Goal: Check status: Check status

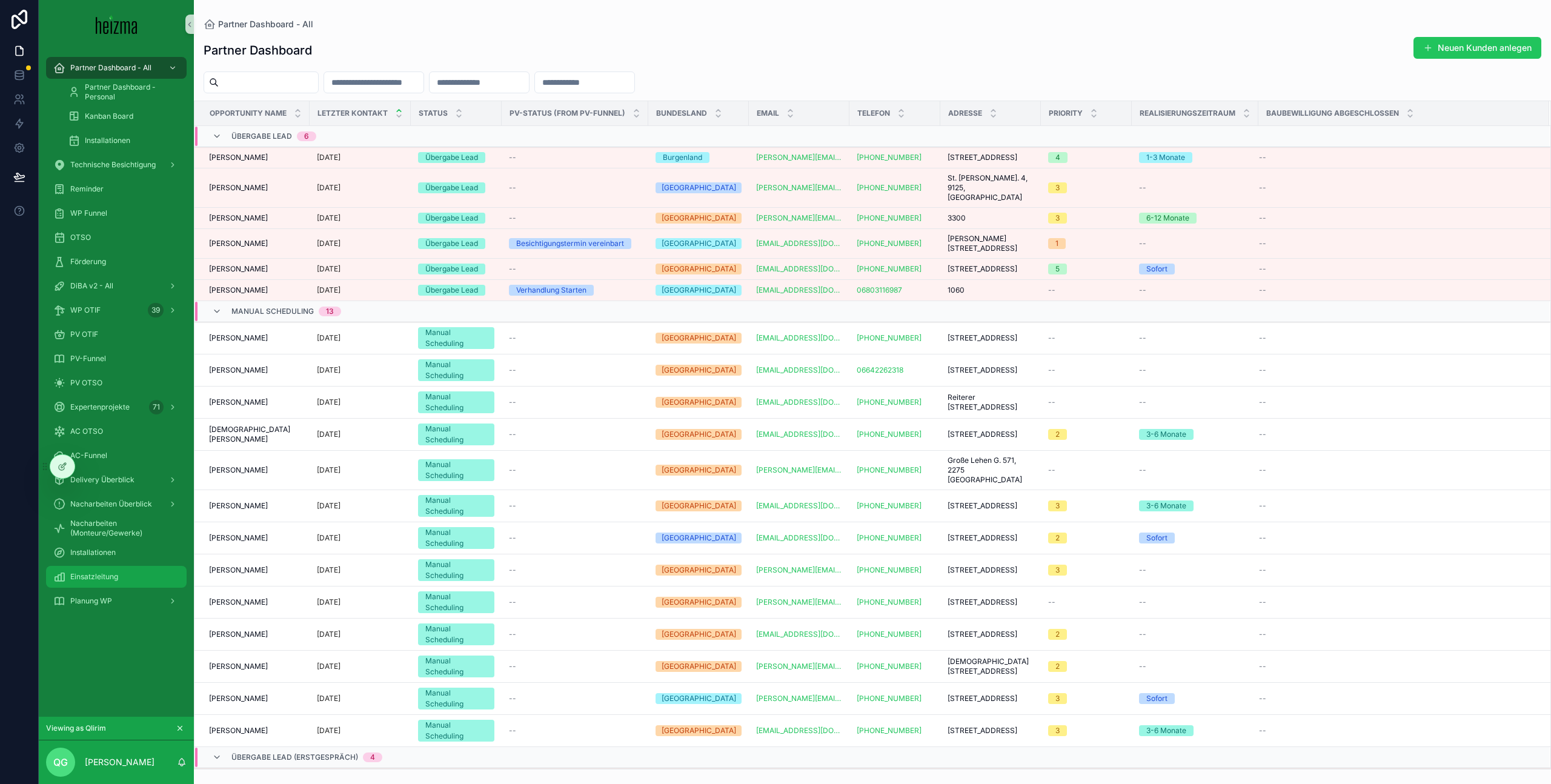
click at [132, 578] on div "Einsatzleitung" at bounding box center [116, 576] width 126 height 20
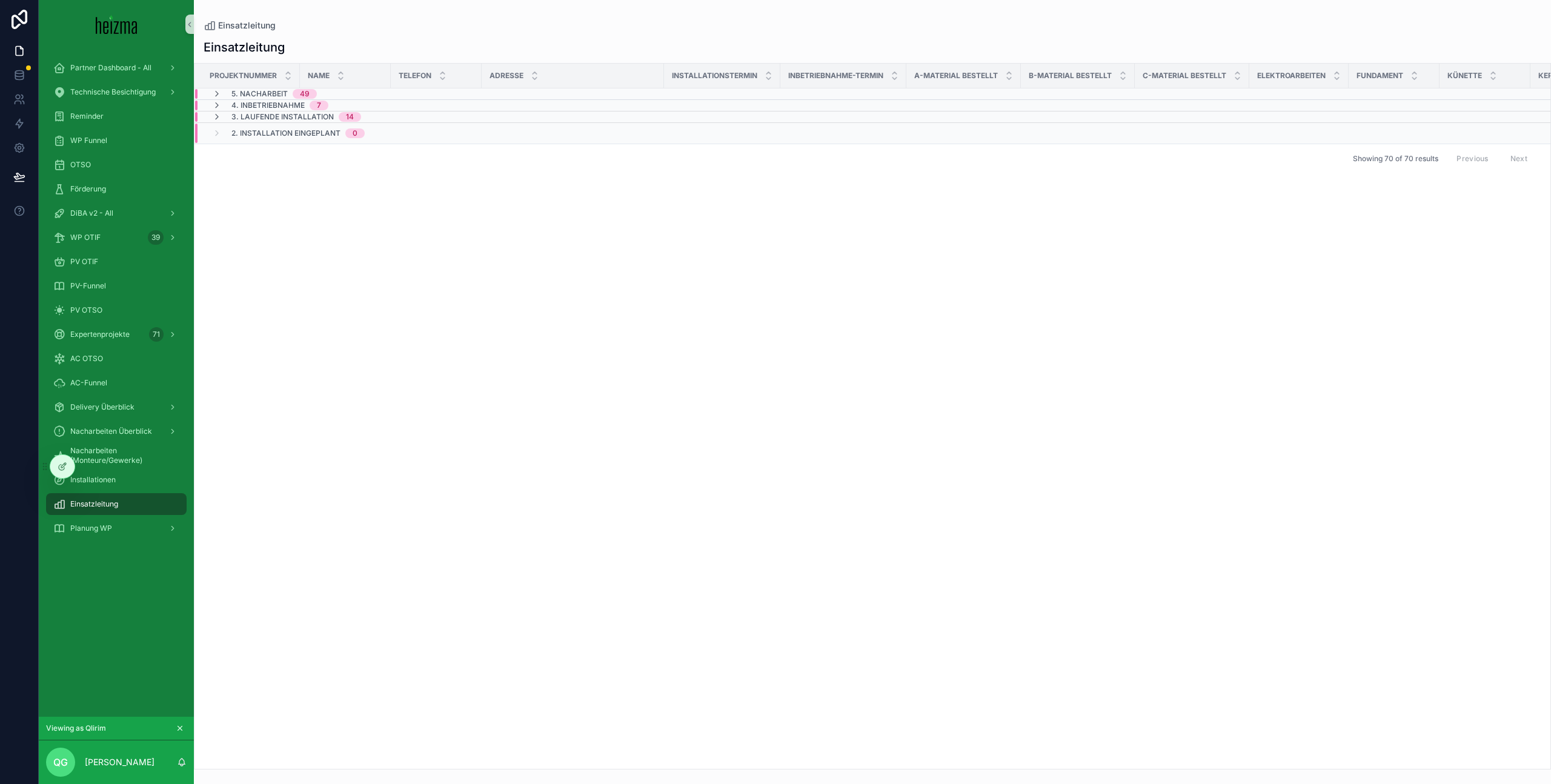
click at [286, 118] on span "3. Laufende Installation" at bounding box center [282, 117] width 102 height 9
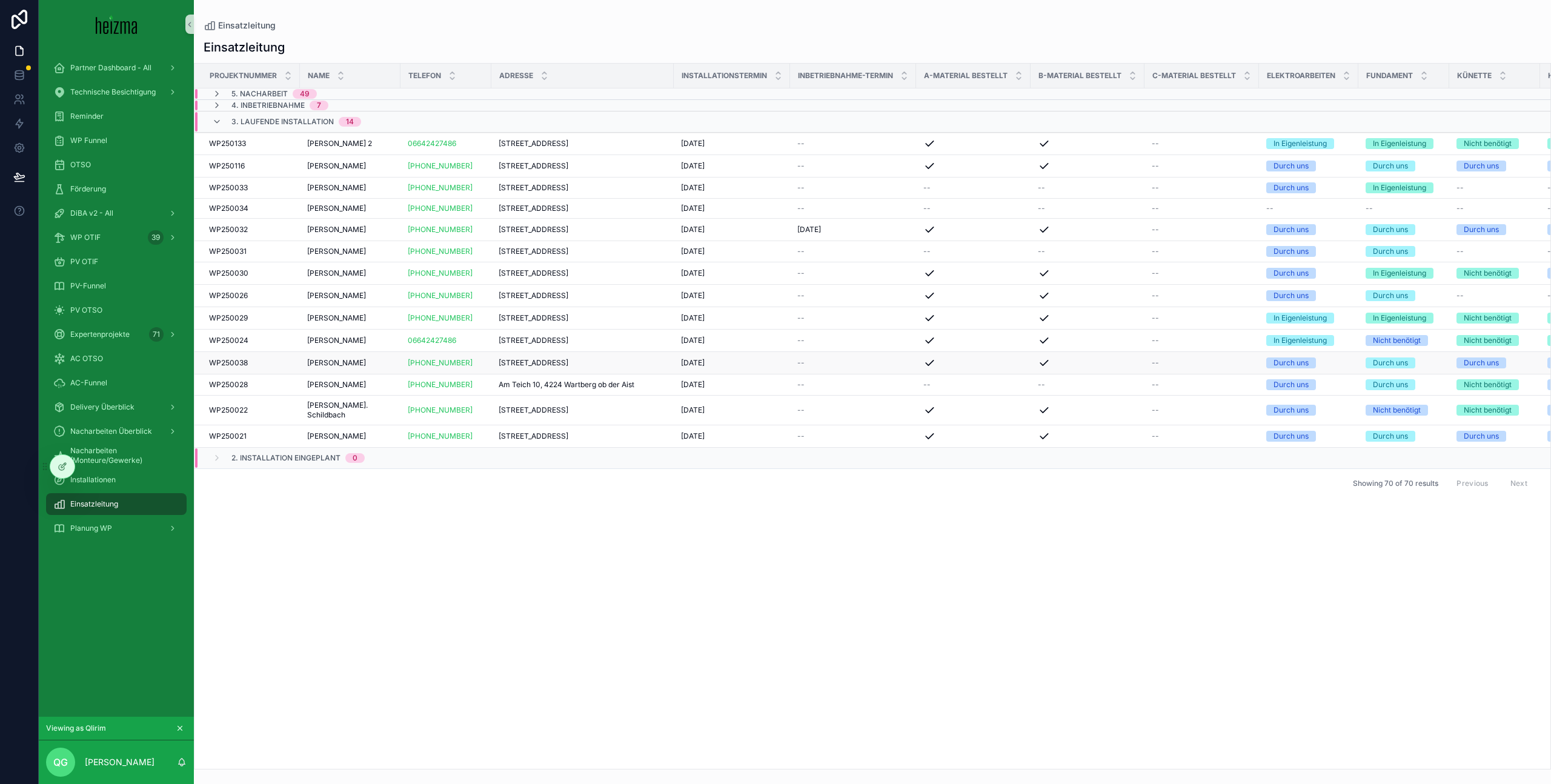
click at [643, 374] on td "[STREET_ADDRESS] [STREET_ADDRESS]" at bounding box center [582, 363] width 183 height 22
click at [353, 368] on span "[PERSON_NAME]" at bounding box center [336, 362] width 59 height 9
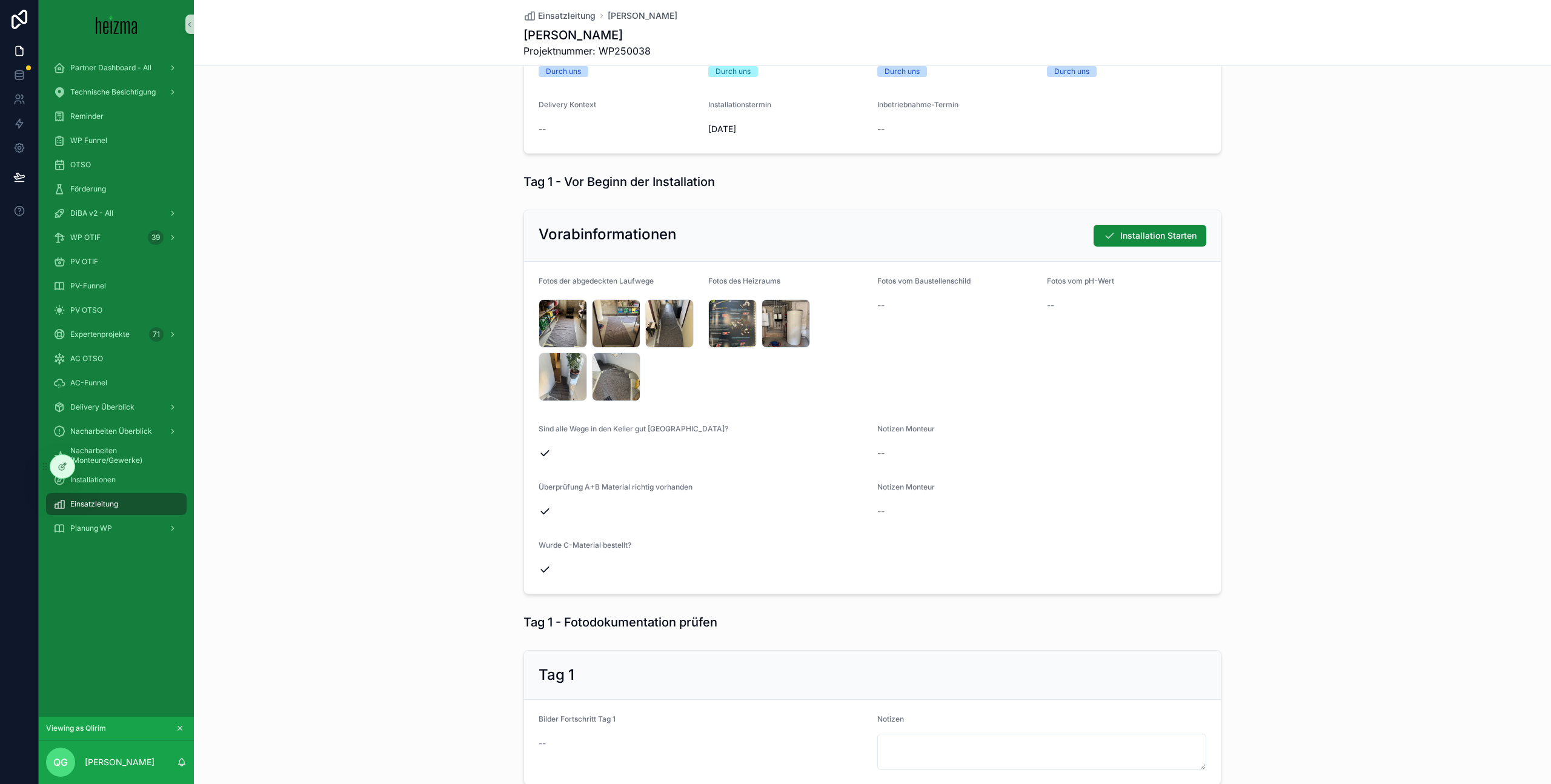
scroll to position [199, 0]
click at [475, 420] on div "Vorabinformationen Installation Starten Fotos der abgedeckten Laufwege IMG_0212…" at bounding box center [872, 404] width 1357 height 395
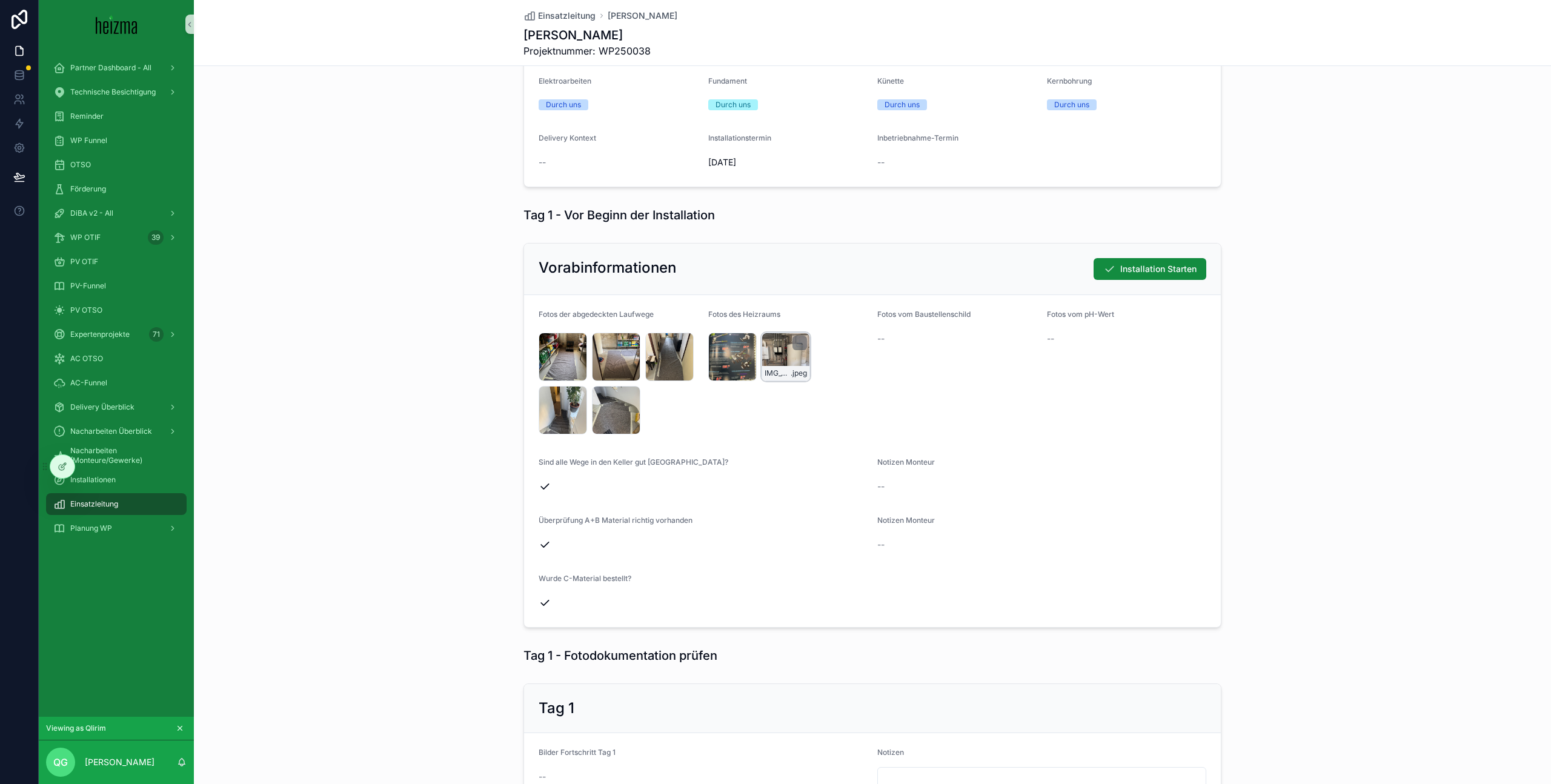
click at [779, 355] on div "IMG_0213 .jpeg" at bounding box center [786, 357] width 48 height 48
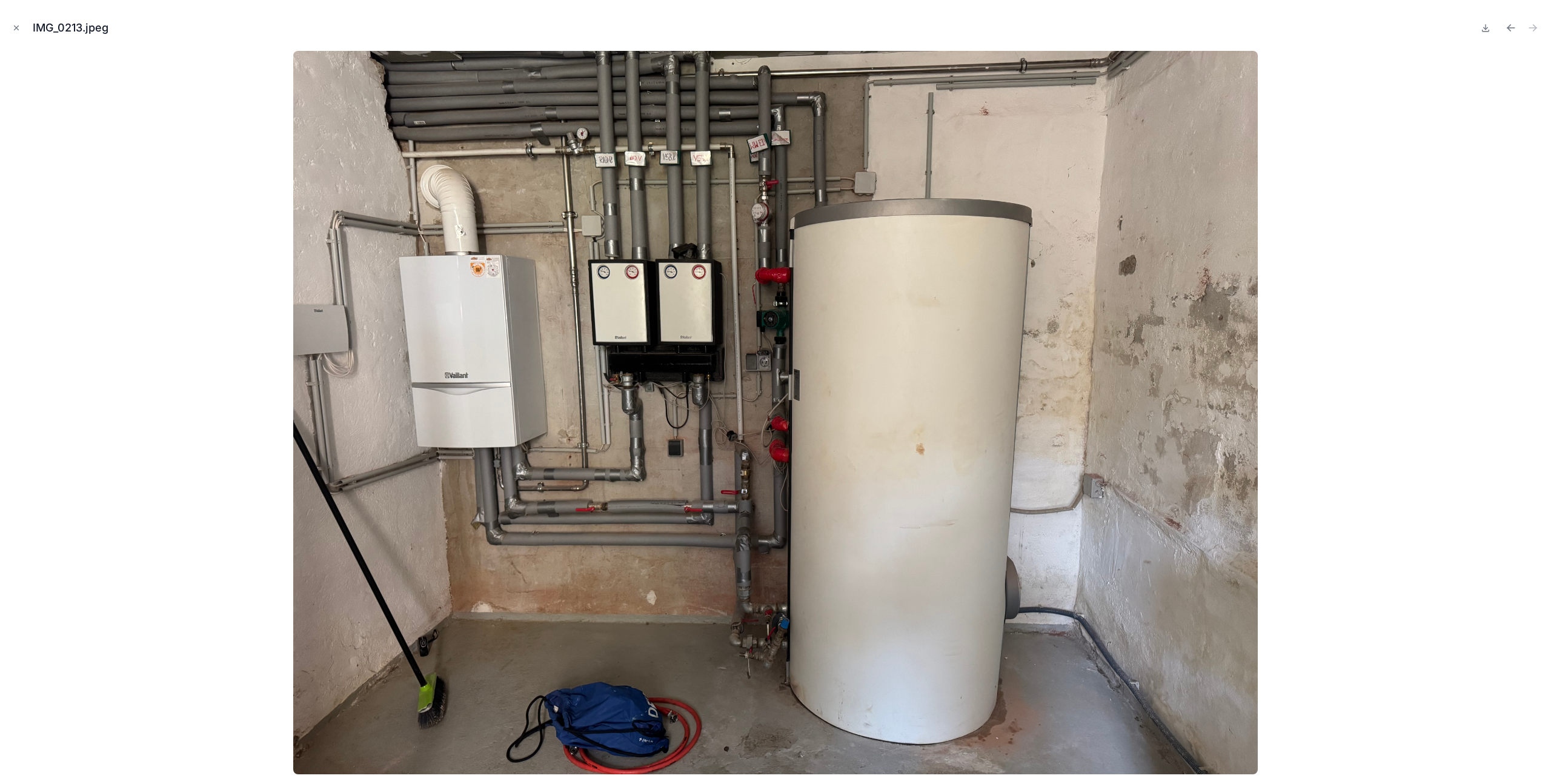
click at [1390, 390] on div at bounding box center [775, 412] width 1531 height 723
click at [19, 30] on icon "Close modal" at bounding box center [16, 28] width 9 height 9
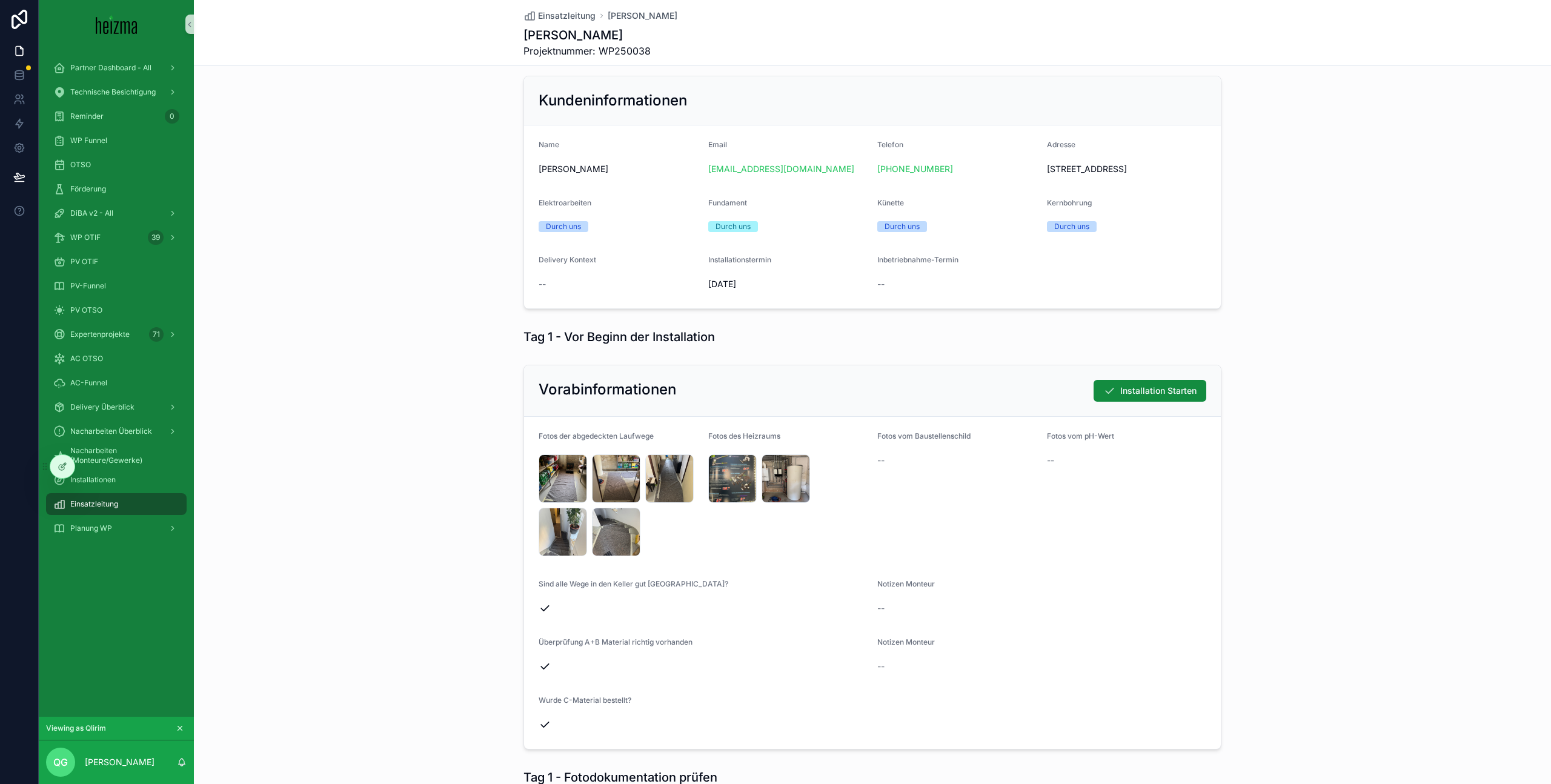
scroll to position [15, 0]
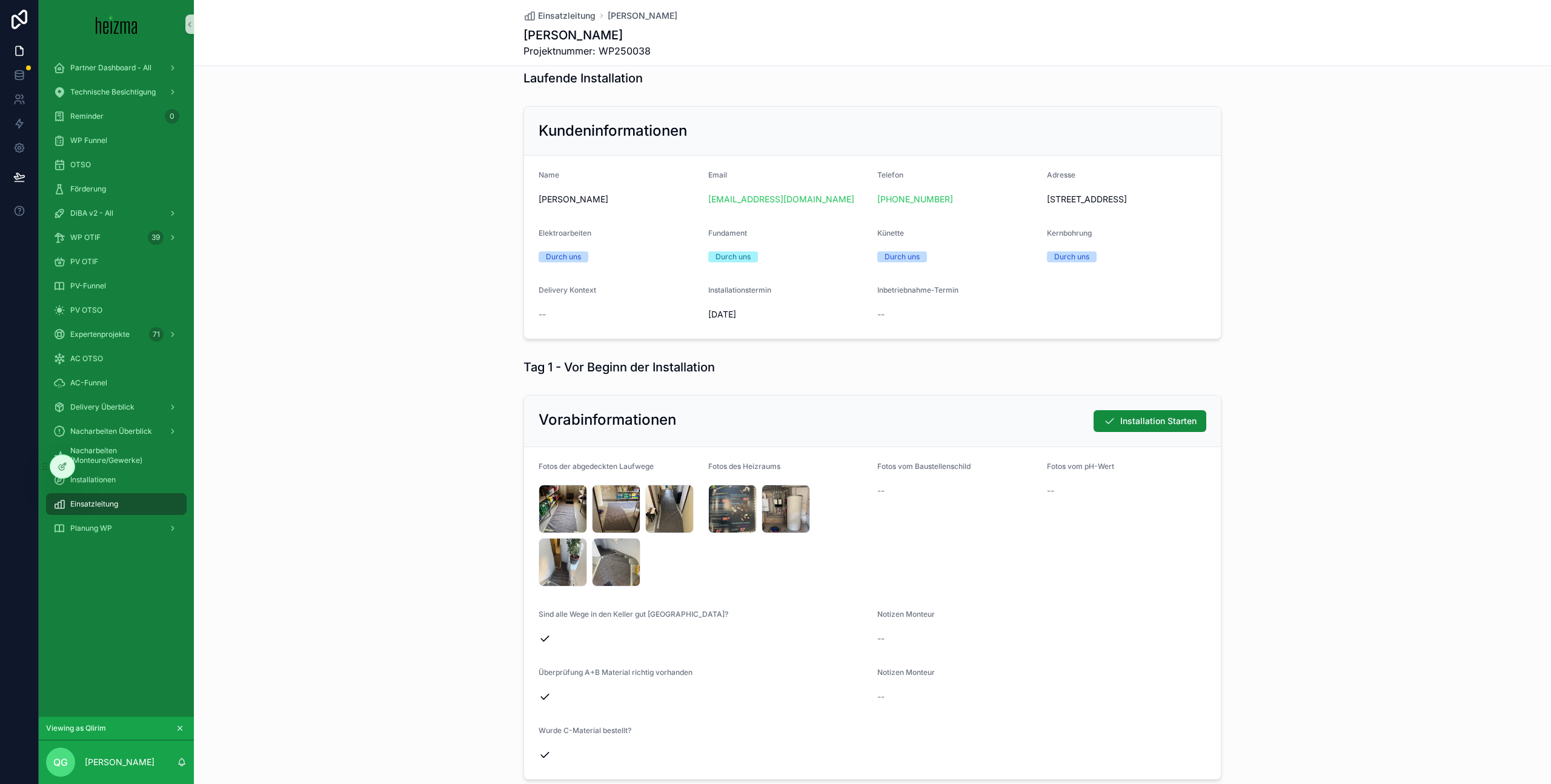
click at [145, 506] on div "Einsatzleitung" at bounding box center [116, 504] width 126 height 20
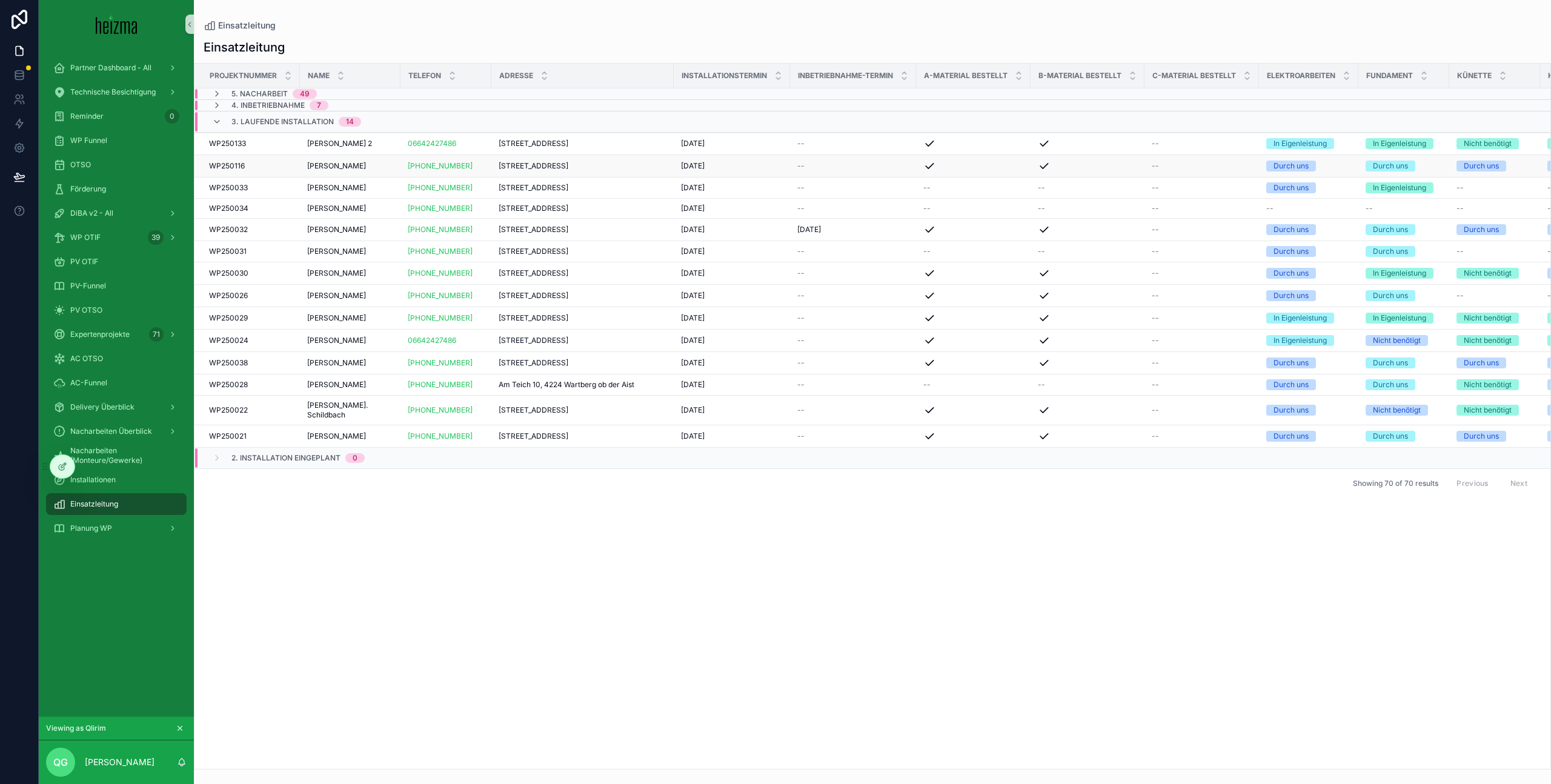
click at [330, 165] on span "[PERSON_NAME]" at bounding box center [336, 166] width 59 height 9
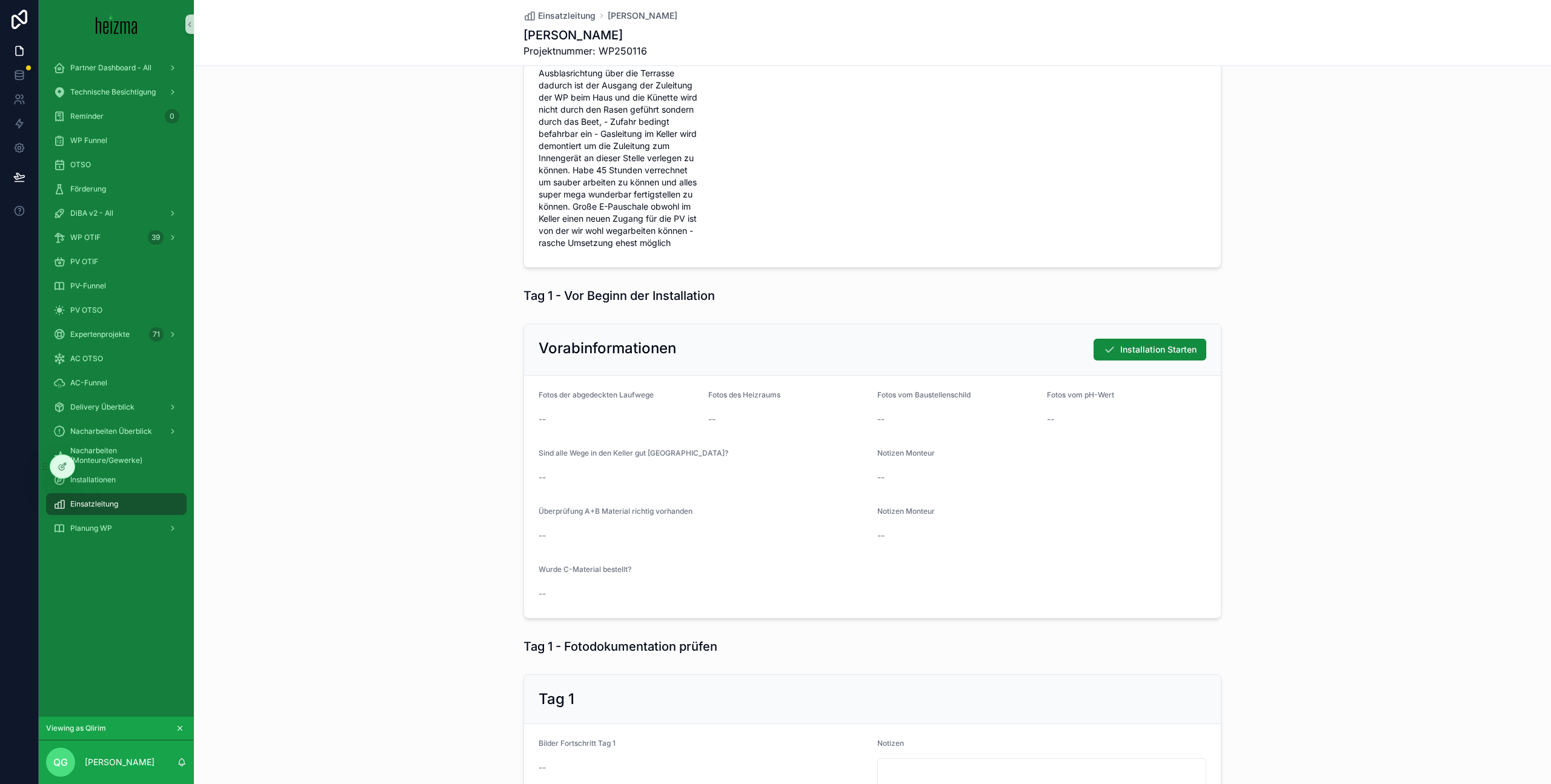
scroll to position [400, 0]
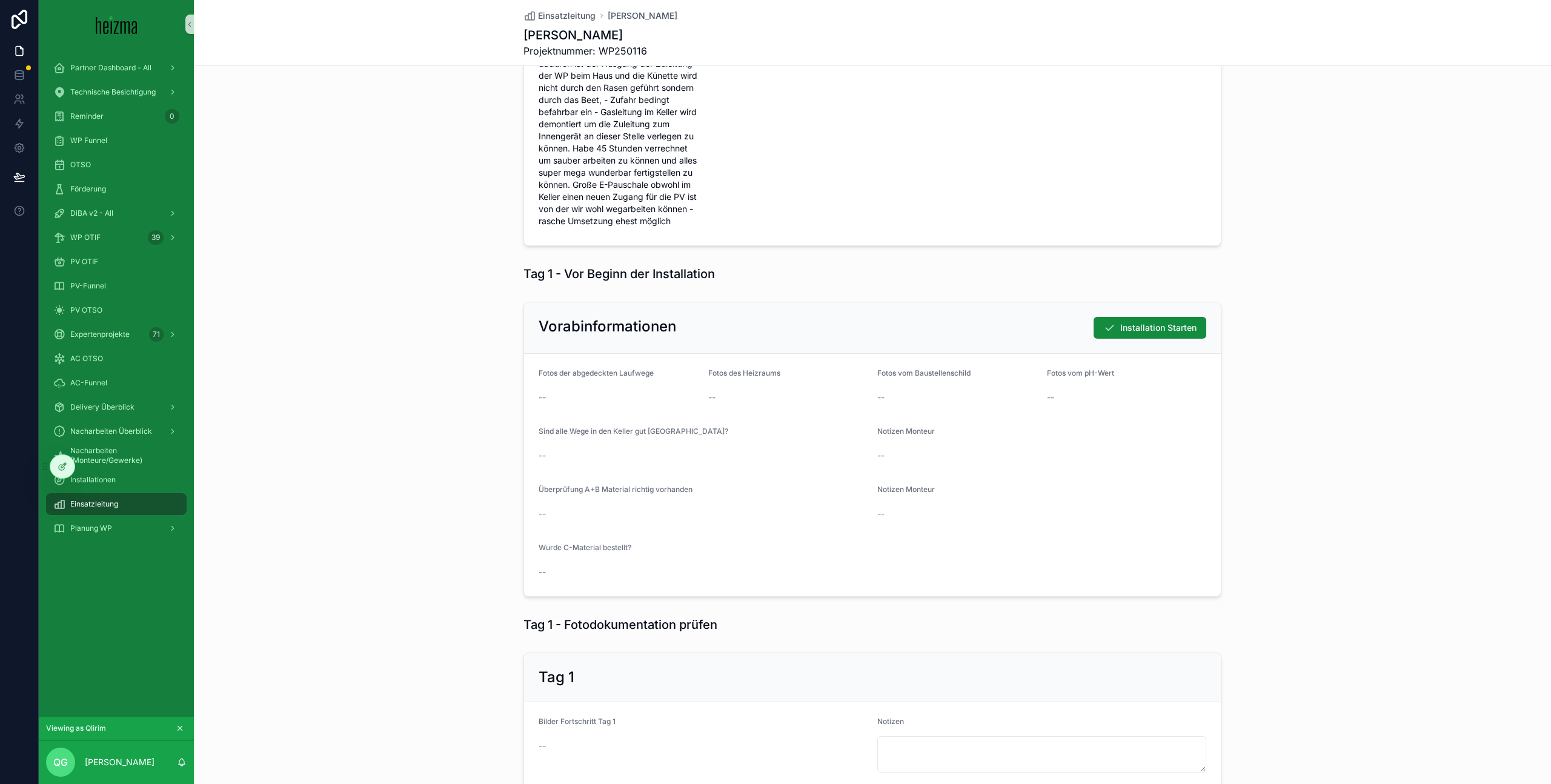
click at [164, 500] on div "Einsatzleitung" at bounding box center [116, 504] width 126 height 20
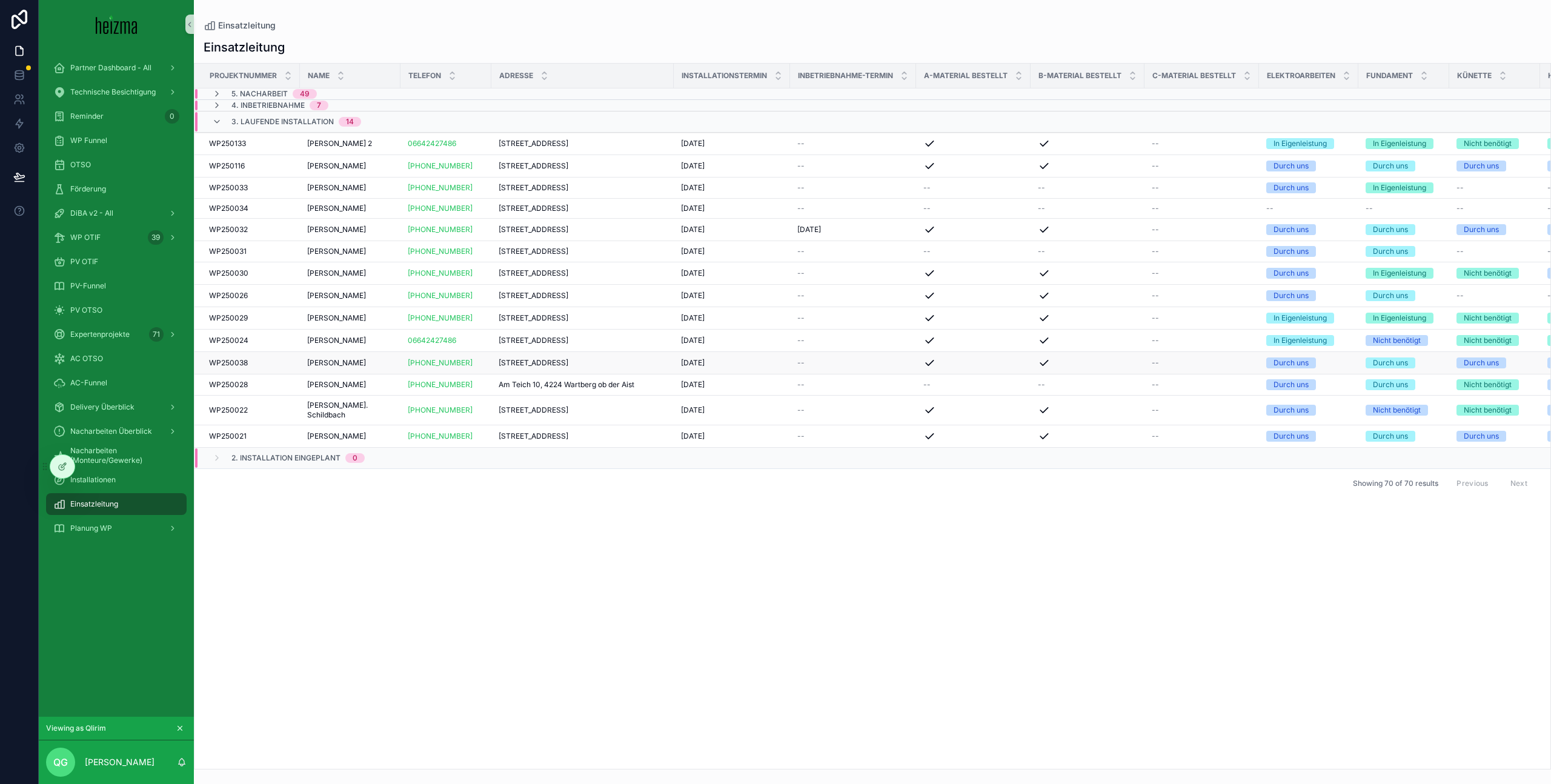
click at [775, 374] on td "[DATE] [DATE]" at bounding box center [732, 363] width 117 height 22
click at [346, 368] on span "[PERSON_NAME]" at bounding box center [336, 362] width 59 height 9
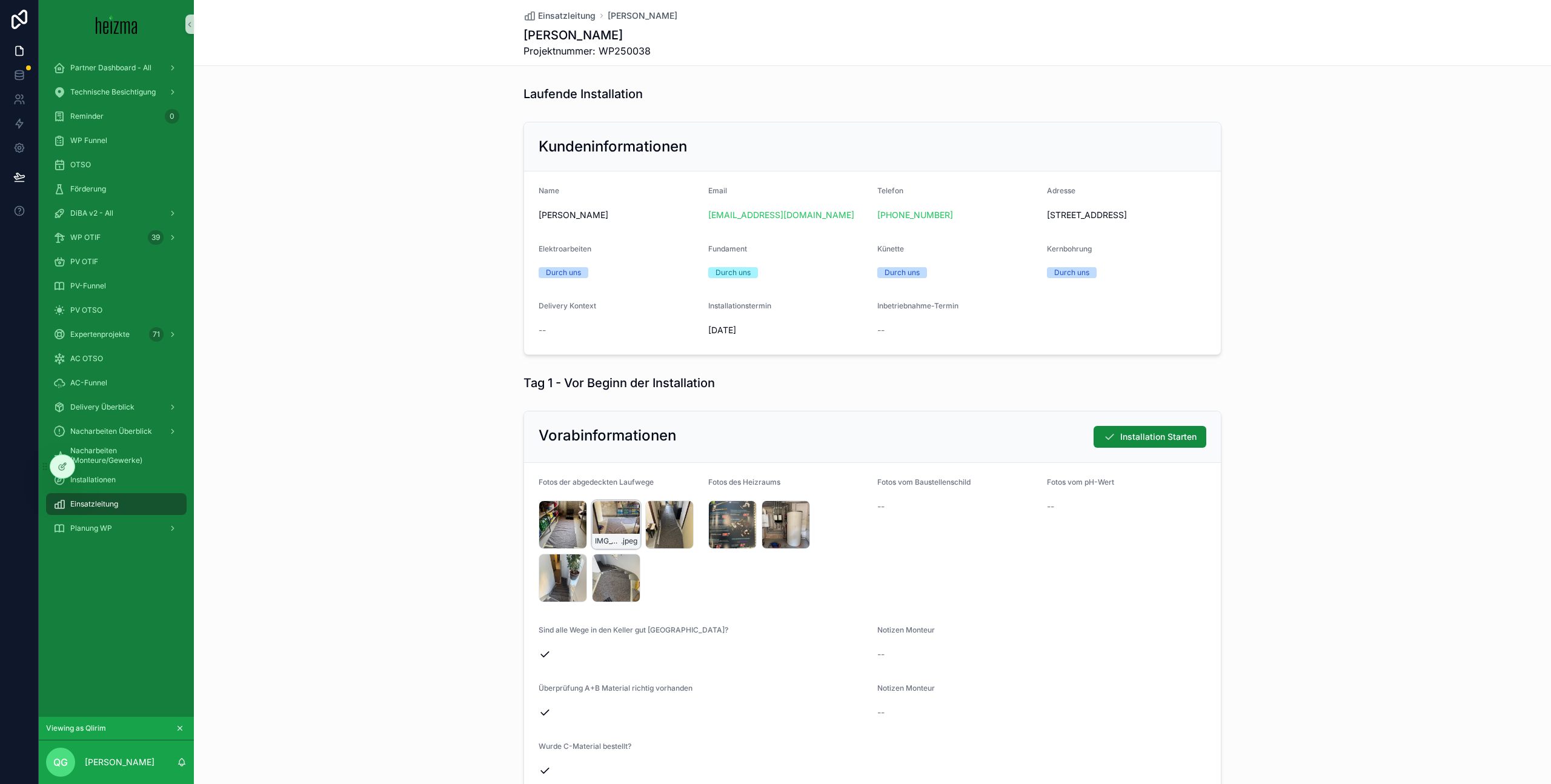
scroll to position [106, 0]
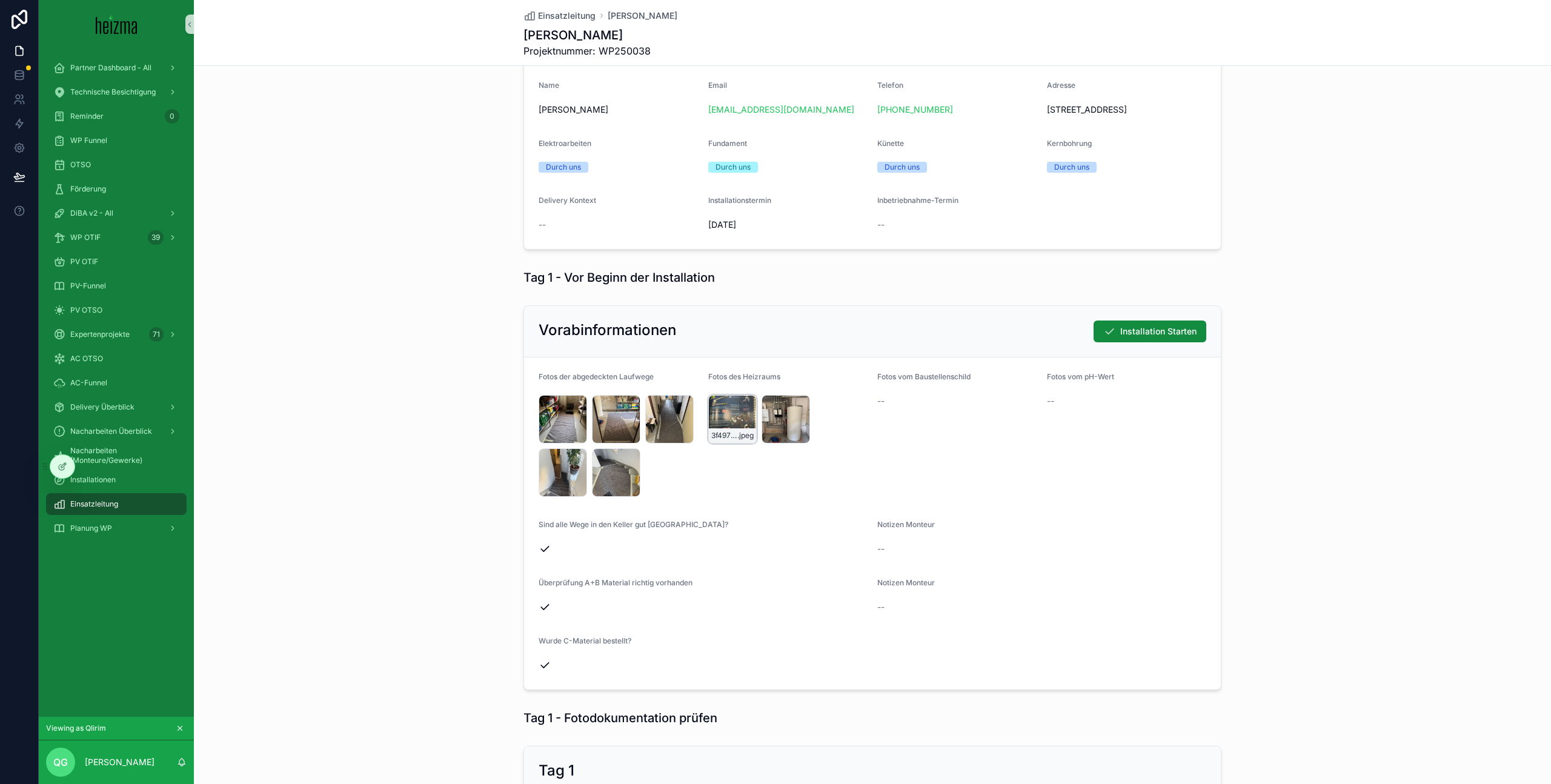
click at [732, 413] on div "3f4975a0-f2dd-4e59-8b40-f530295c713c .jpeg" at bounding box center [733, 419] width 48 height 48
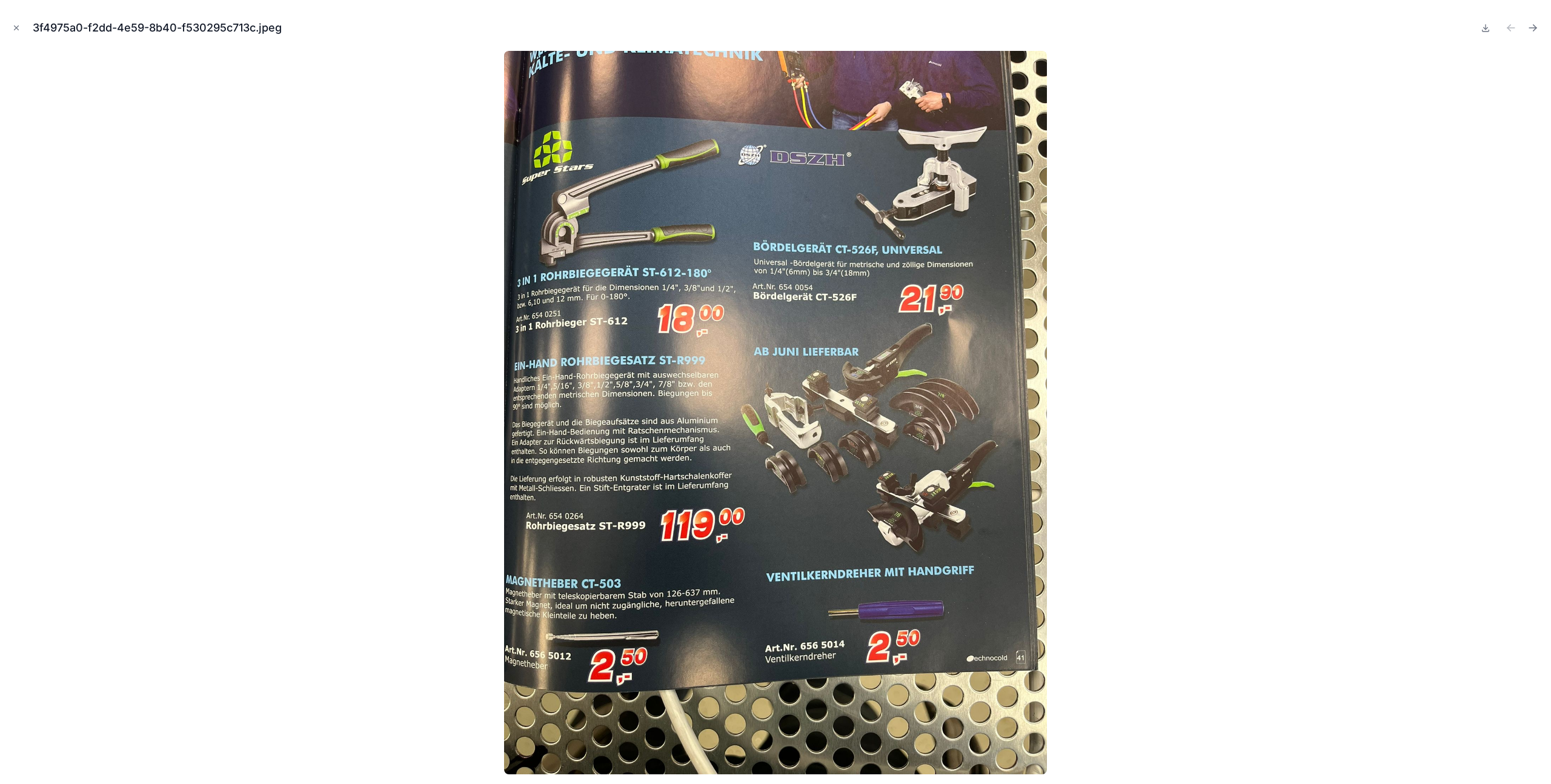
click at [1151, 403] on div at bounding box center [775, 412] width 1531 height 723
click at [15, 31] on icon "Close modal" at bounding box center [16, 28] width 9 height 9
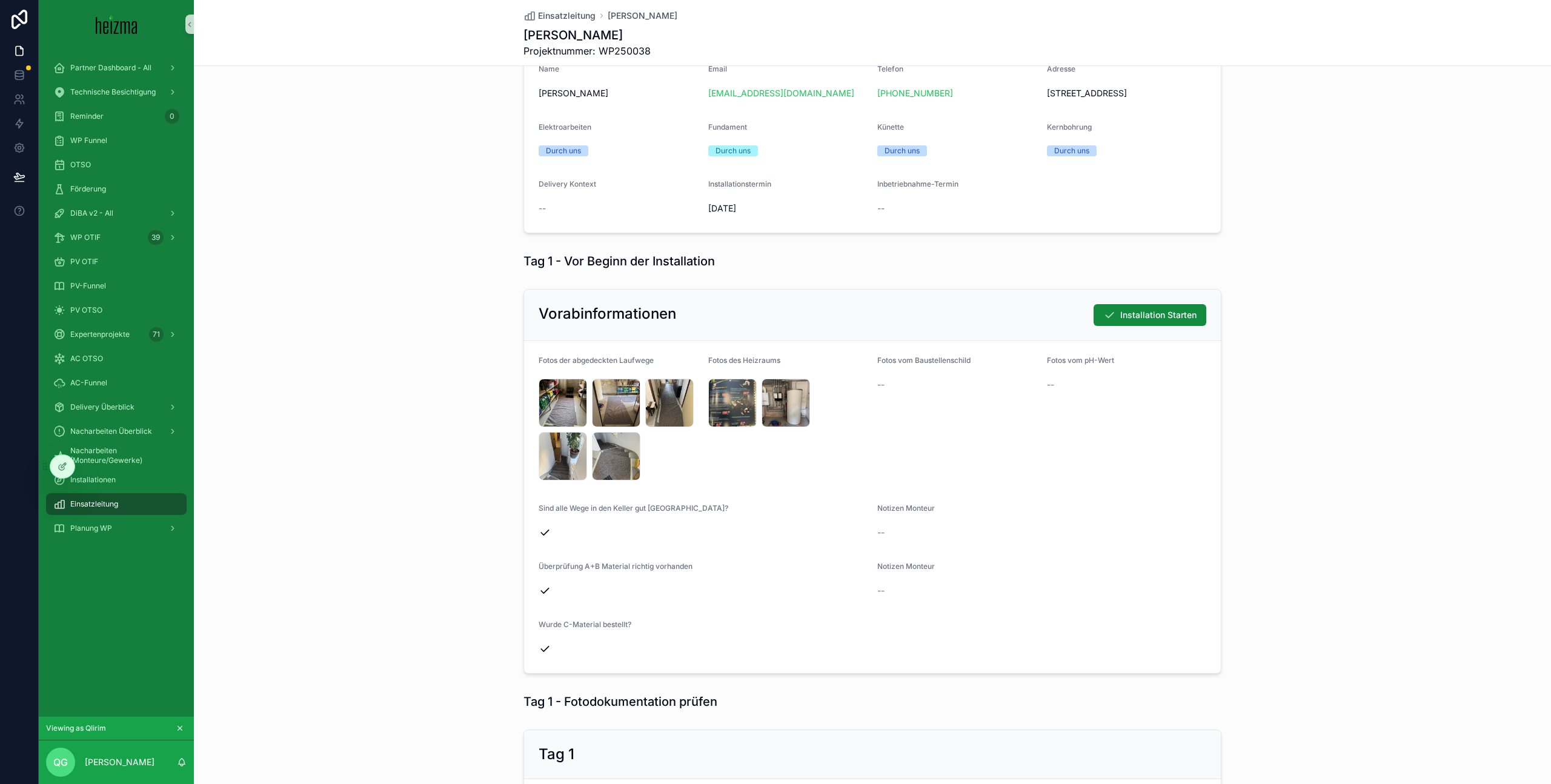
scroll to position [114, 0]
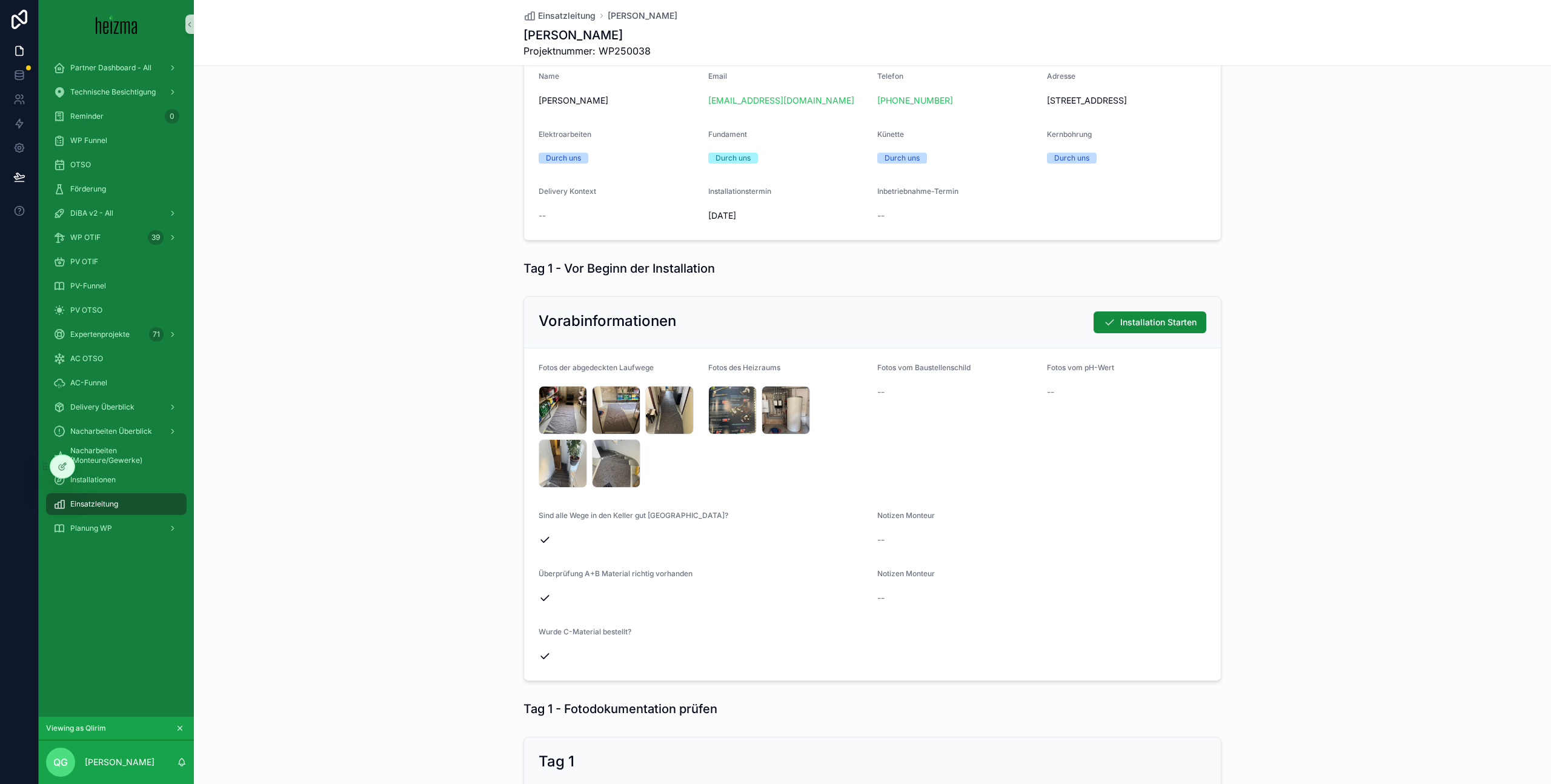
click at [1210, 451] on form "Fotos der abgedeckten Laufwege IMG_0212 .jpeg IMG_0211 .jpeg IMG_0210 .jpeg IMG…" at bounding box center [872, 514] width 697 height 332
click at [1151, 410] on div "Fotos vom pH-Wert --" at bounding box center [1126, 427] width 160 height 129
click at [1178, 325] on span "Installation Starten" at bounding box center [1158, 323] width 76 height 12
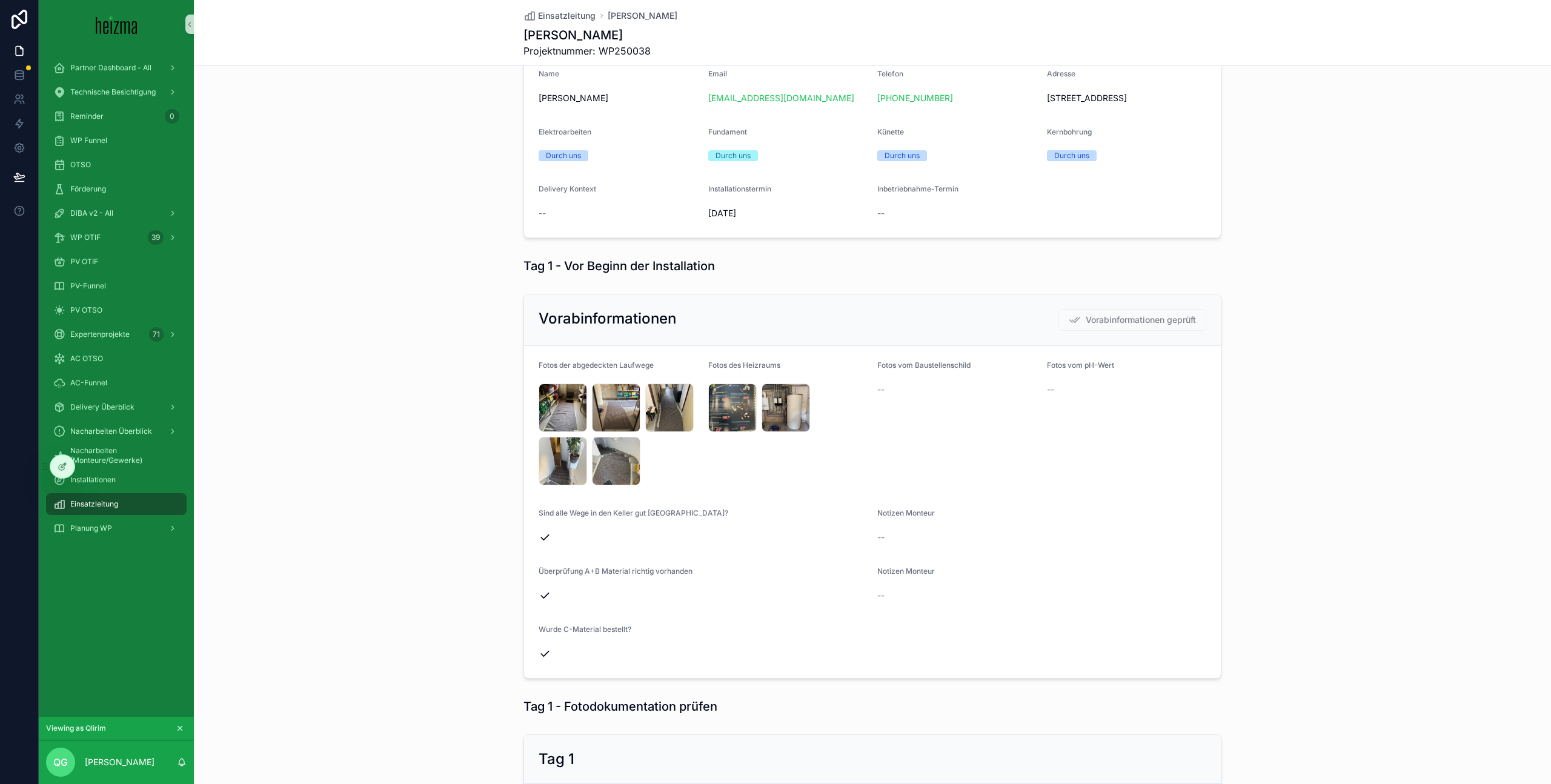
scroll to position [0, 0]
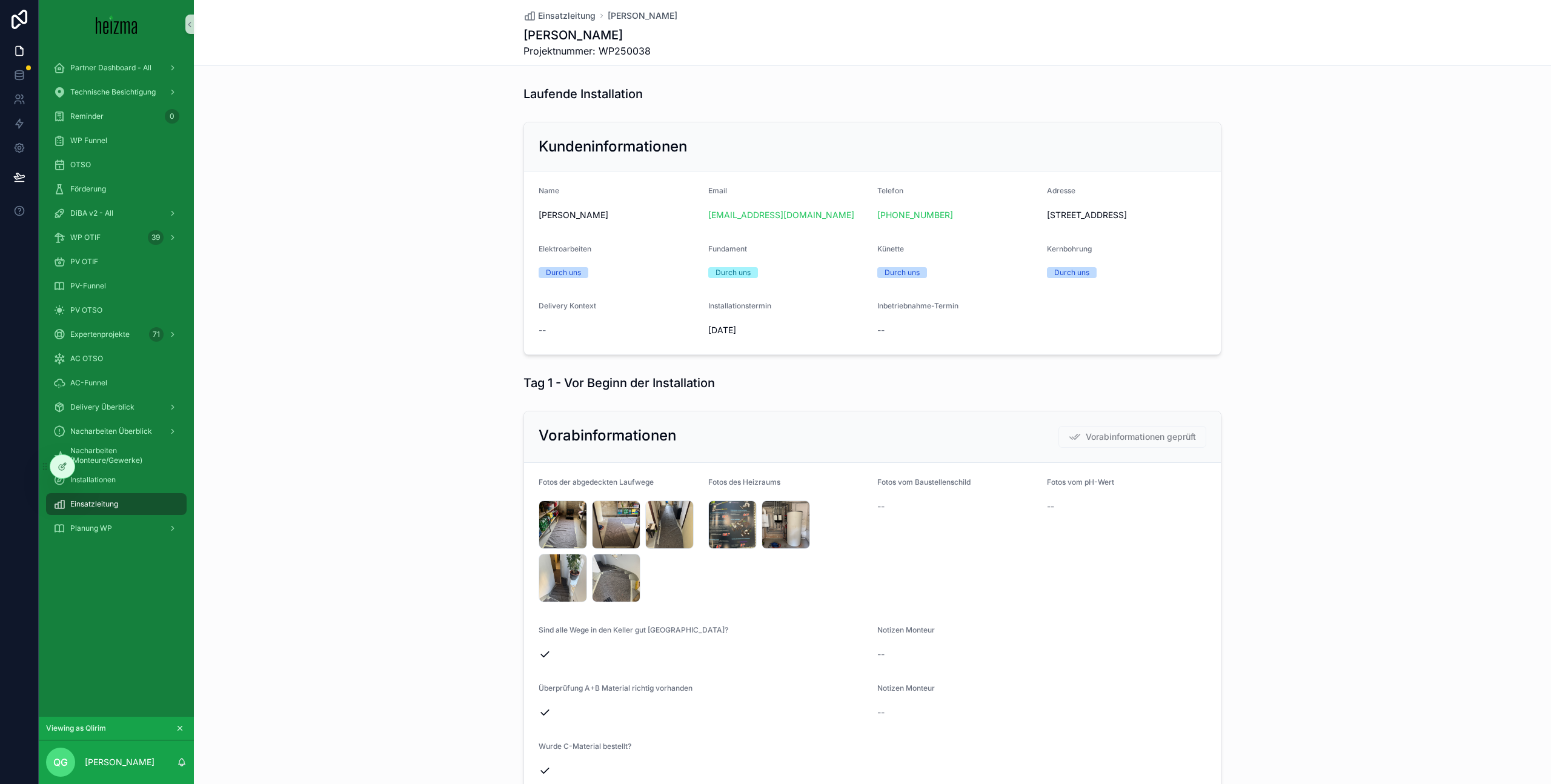
click at [157, 504] on div "Einsatzleitung" at bounding box center [116, 504] width 126 height 20
